Goal: Information Seeking & Learning: Learn about a topic

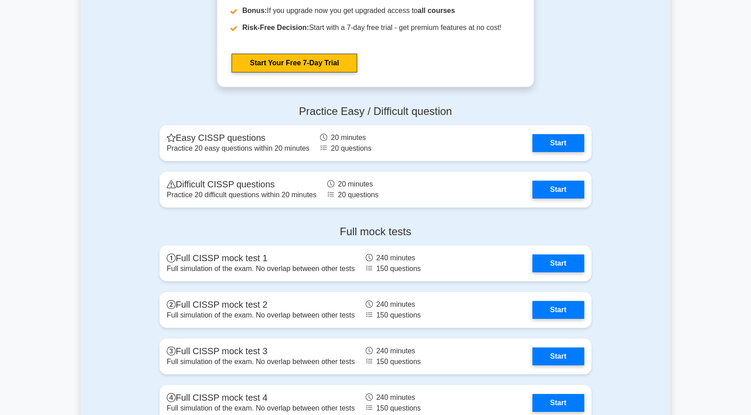
scroll to position [1916, 0]
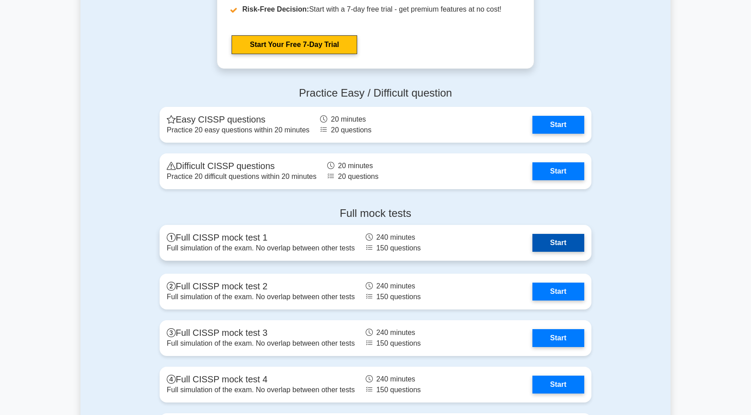
click at [532, 248] on link "Start" at bounding box center [558, 243] width 52 height 18
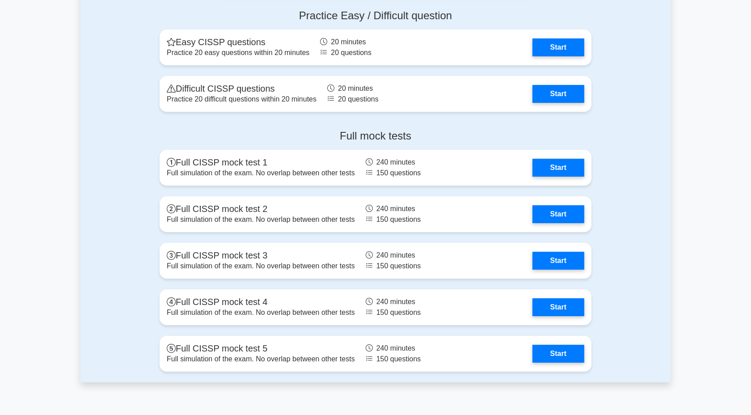
scroll to position [1992, 0]
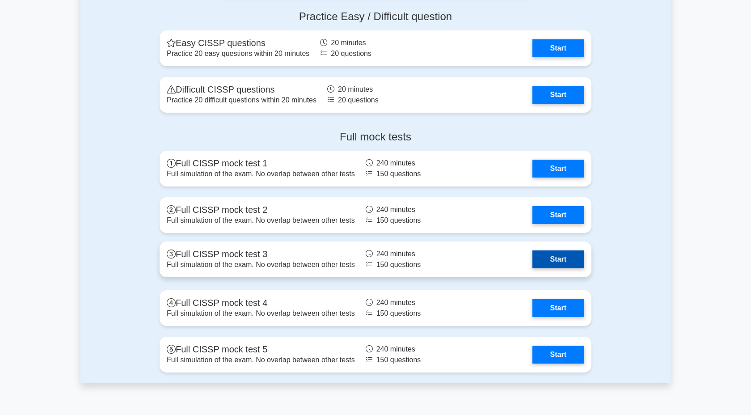
click at [532, 256] on link "Start" at bounding box center [558, 259] width 52 height 18
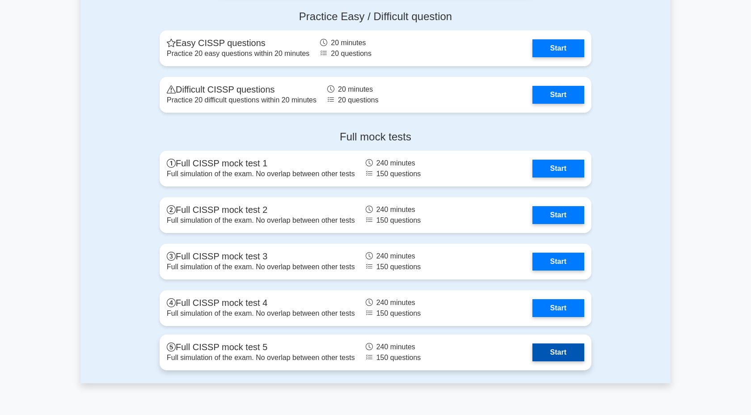
click at [532, 350] on link "Start" at bounding box center [558, 352] width 52 height 18
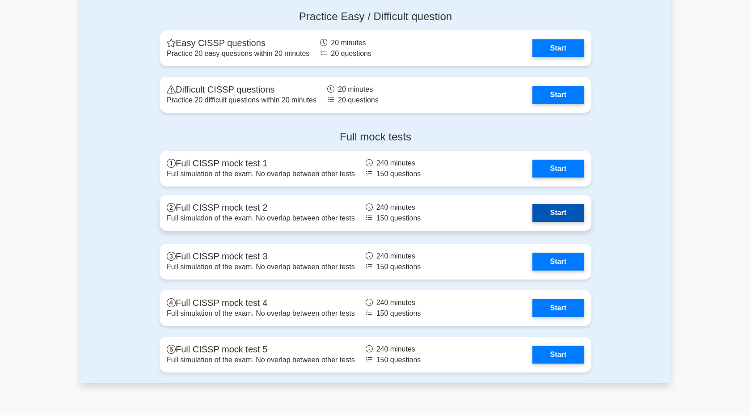
click at [532, 209] on link "Start" at bounding box center [558, 213] width 52 height 18
